Goal: Information Seeking & Learning: Learn about a topic

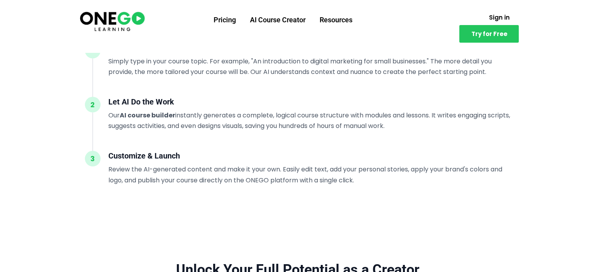
scroll to position [738, 0]
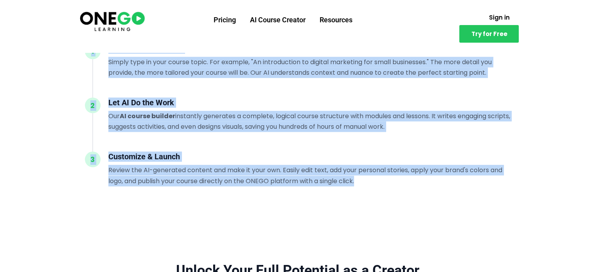
drag, startPoint x: 357, startPoint y: 177, endPoint x: 92, endPoint y: 55, distance: 291.6
click at [92, 55] on div "1 Describe Your Course Simply type in your course topic. For example, "An intro…" at bounding box center [298, 114] width 426 height 143
copy div "1 Describe Your Course Simply type in your course topic. For example, "An intro…"
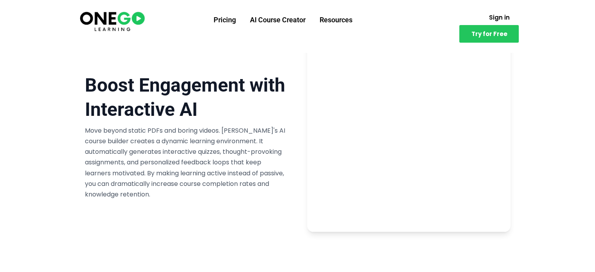
scroll to position [1540, 0]
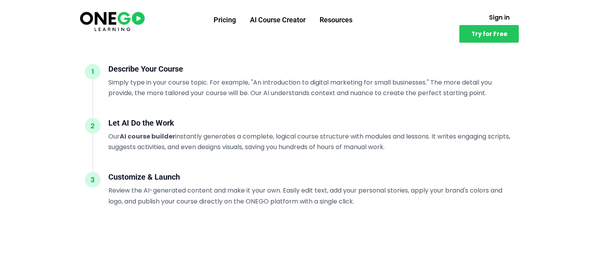
scroll to position [708, 0]
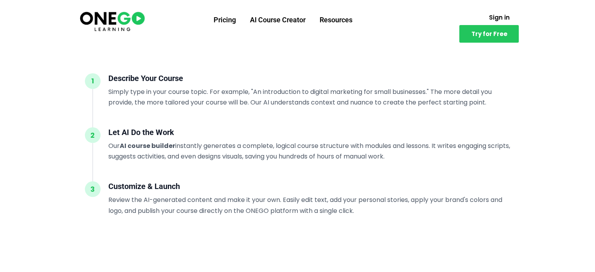
click at [100, 70] on div "Your AI-Powered Course Creator in 3 Steps Go from a simple idea to a market-rea…" at bounding box center [298, 113] width 438 height 206
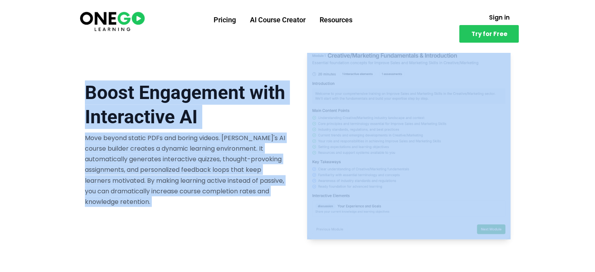
scroll to position [1655, 0]
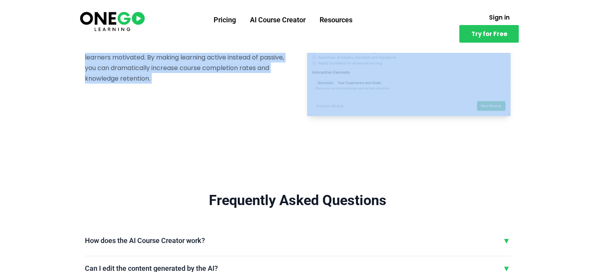
drag, startPoint x: 100, startPoint y: 70, endPoint x: 534, endPoint y: 110, distance: 435.9
copy main "Describe Your Course Simply type in your course topic. For example, "An introdu…"
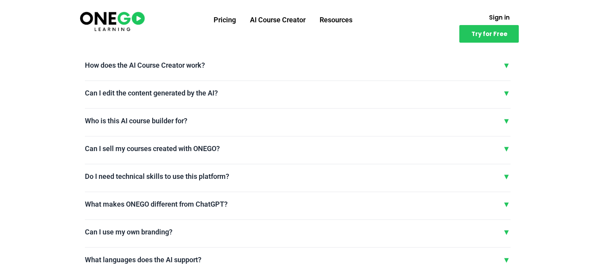
scroll to position [1831, 0]
click at [509, 61] on div "▼" at bounding box center [507, 65] width 8 height 12
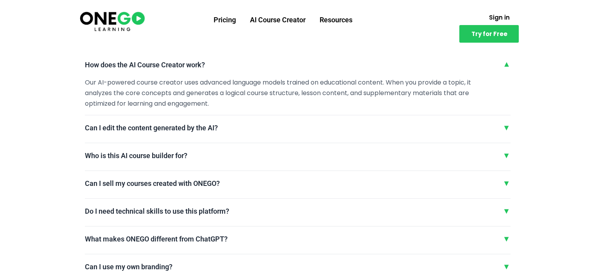
click at [489, 139] on div "Can I edit the content generated by the AI? ▼ Absolutely! Everything the AI gen…" at bounding box center [298, 133] width 426 height 22
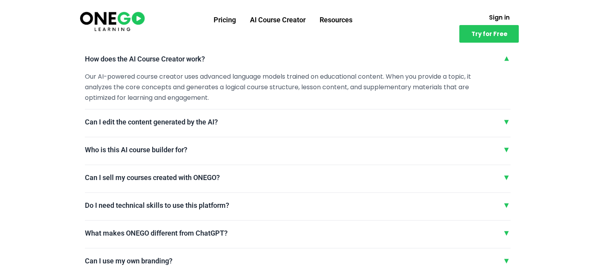
scroll to position [1837, 0]
click at [510, 112] on div "Frequently Asked Questions How does the AI Course Creator work? ▼ Our AI-powere…" at bounding box center [298, 184] width 438 height 350
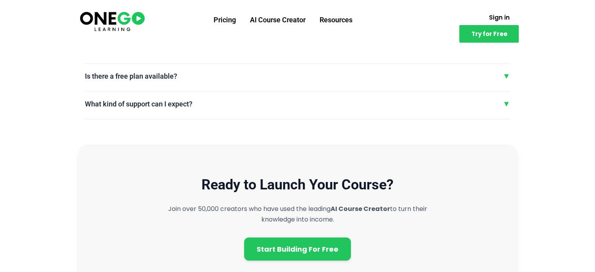
scroll to position [2069, 0]
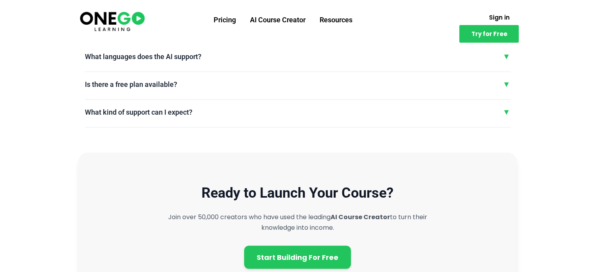
drag, startPoint x: 510, startPoint y: 133, endPoint x: 501, endPoint y: 109, distance: 25.2
click at [501, 109] on div "What kind of support can I expect? ▼" at bounding box center [298, 112] width 426 height 12
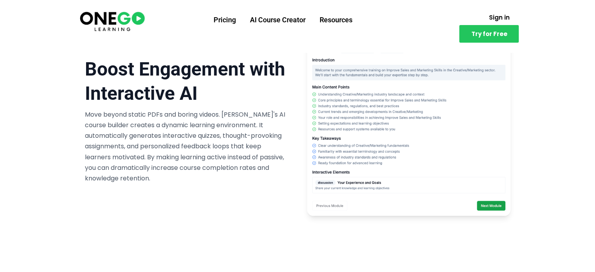
scroll to position [1539, 0]
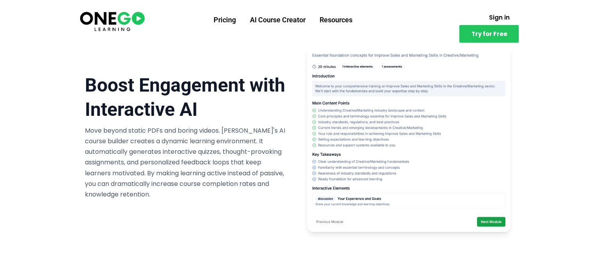
click at [515, 220] on div "Boost Engagement with Interactive AI Move beyond static PDFs and boring videos.…" at bounding box center [298, 136] width 438 height 191
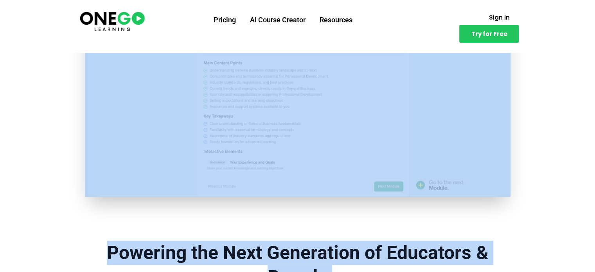
scroll to position [180, 0]
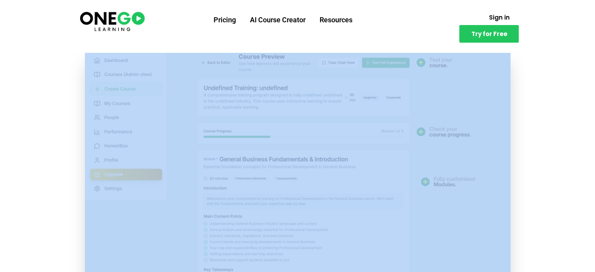
drag, startPoint x: 515, startPoint y: 220, endPoint x: 207, endPoint y: 238, distance: 308.6
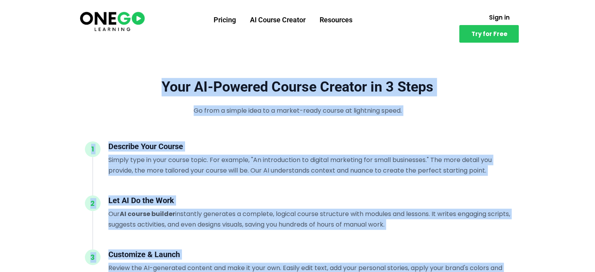
scroll to position [667, 0]
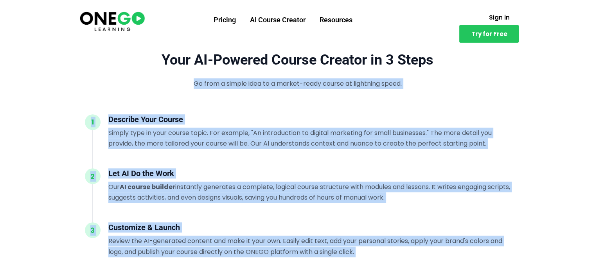
click at [146, 82] on div "Your AI-Powered Course Creator in 3 Steps Go from a simple idea to a market-rea…" at bounding box center [298, 70] width 426 height 38
copy main "Go from a simple idea to a market-ready course at lightning speed. 1 Describe Y…"
